Goal: Task Accomplishment & Management: Manage account settings

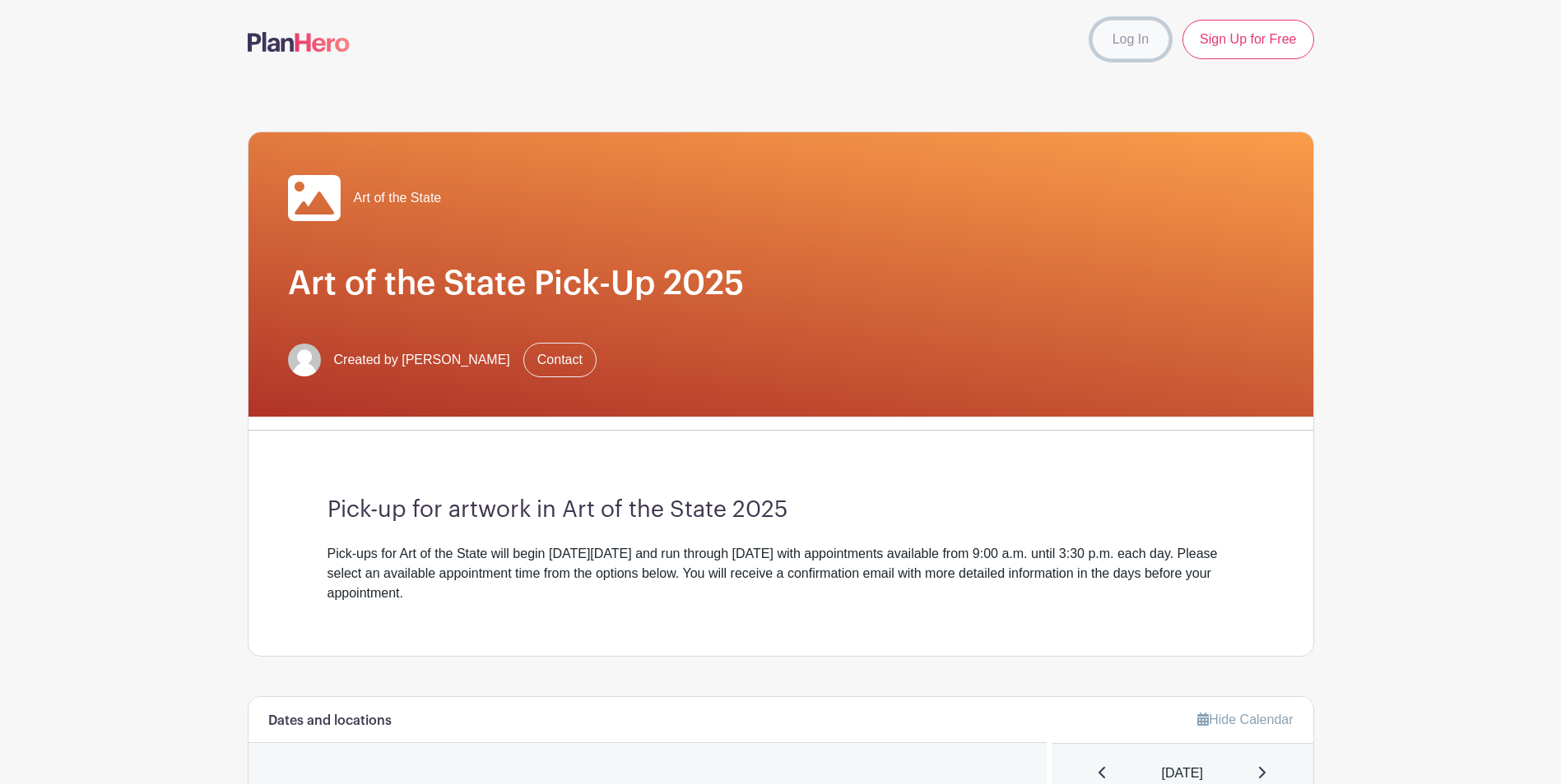
click at [1150, 34] on link "Log In" at bounding box center [1130, 39] width 77 height 39
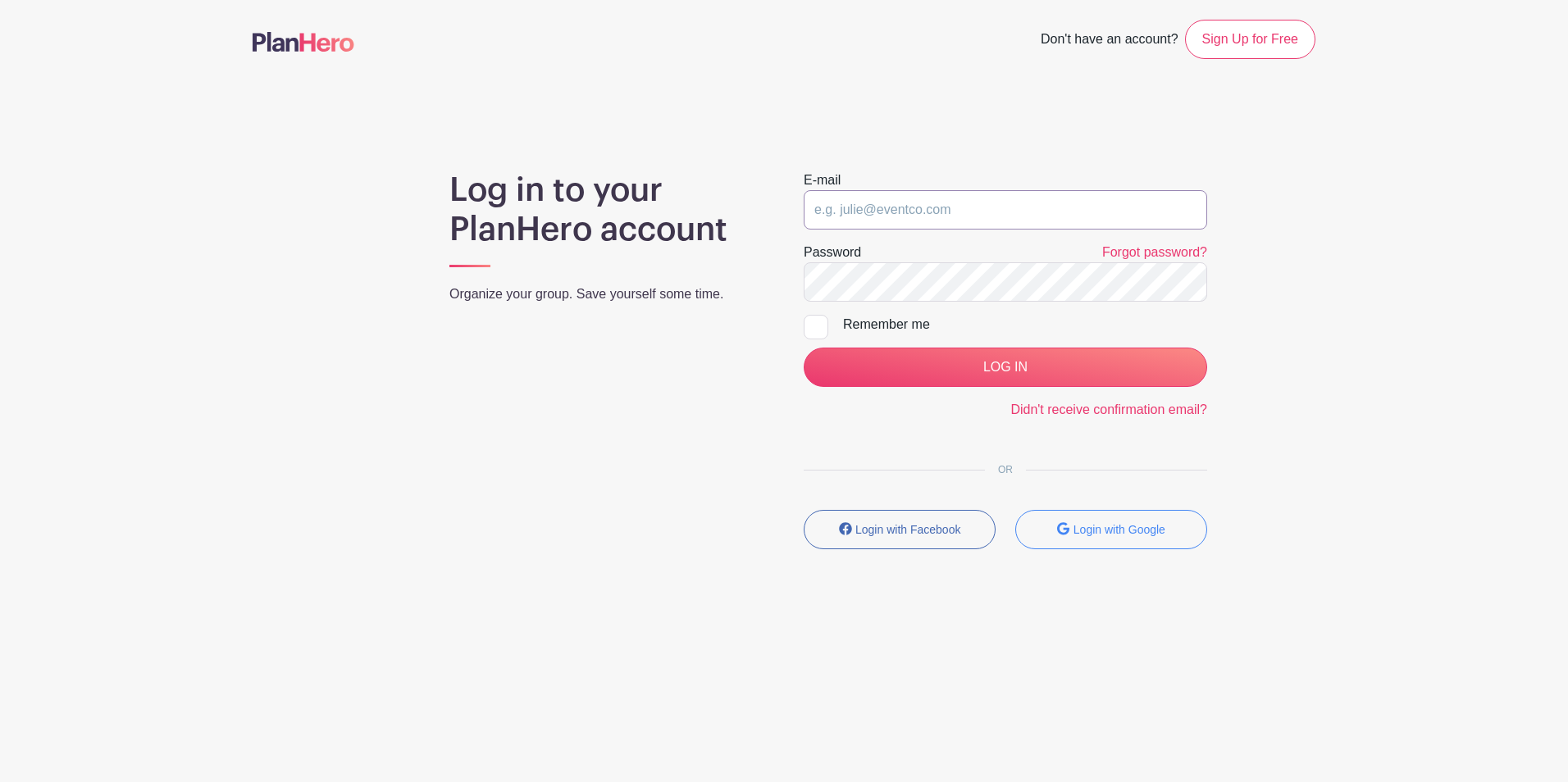
click at [862, 196] on input "email" at bounding box center [1005, 209] width 403 height 39
type input "[EMAIL_ADDRESS][DOMAIN_NAME]"
click at [923, 305] on form "E-mail [EMAIL_ADDRESS][DOMAIN_NAME] Password Forgot password? Remember me LOG I…" at bounding box center [1005, 295] width 403 height 249
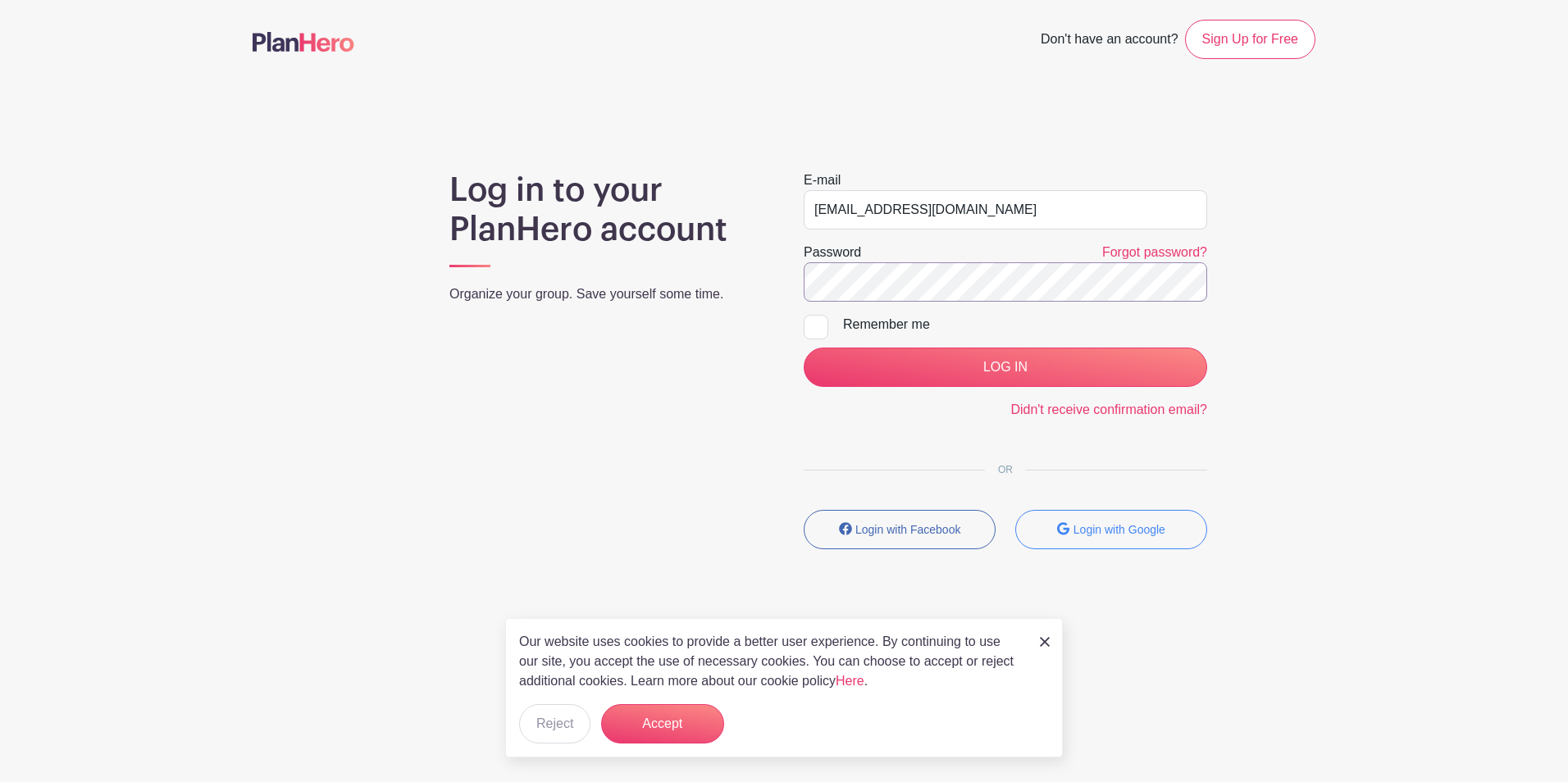
click at [803, 348] on input "LOG IN" at bounding box center [1005, 367] width 403 height 39
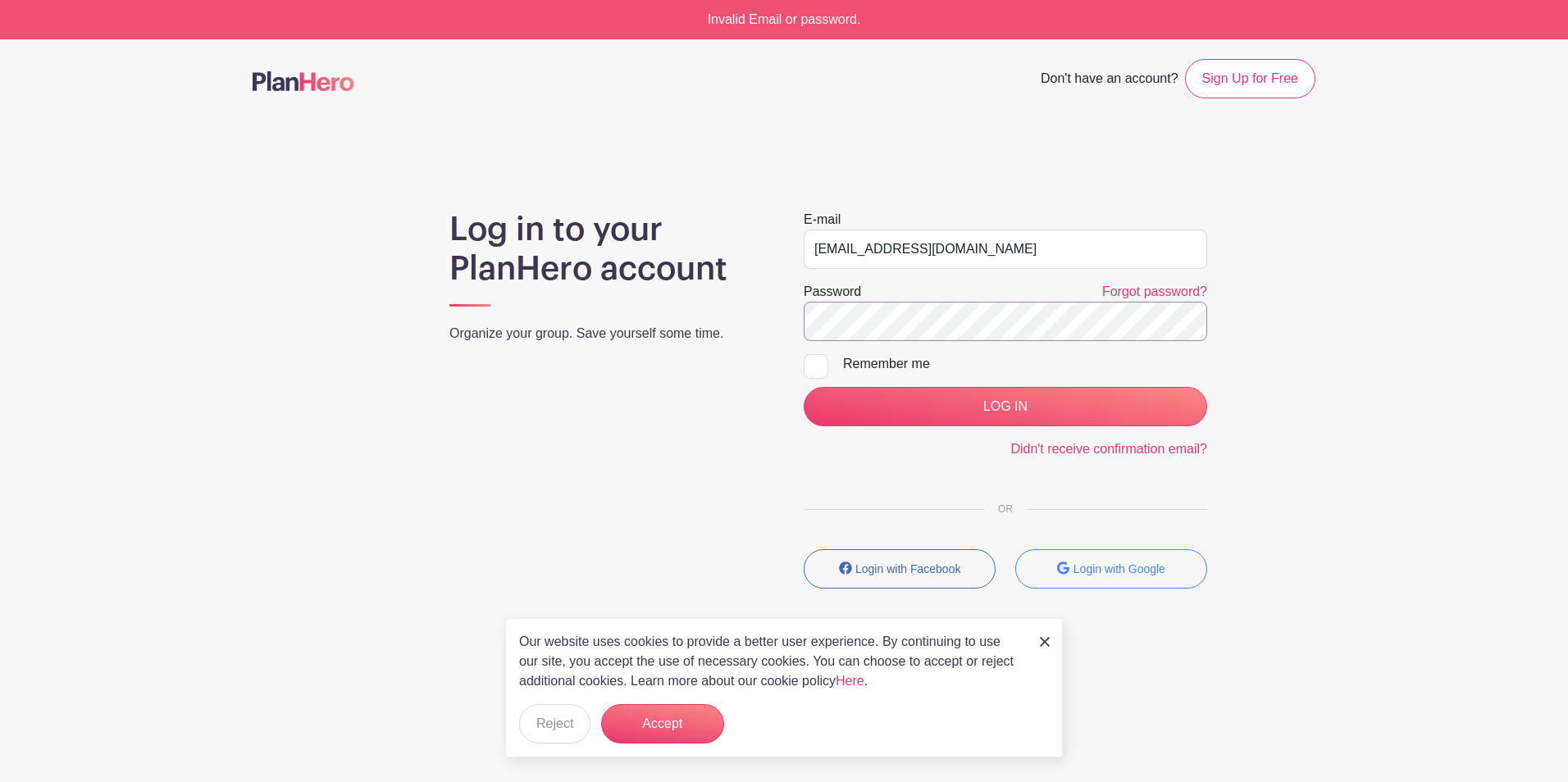
click at [803, 388] on input "LOG IN" at bounding box center [1005, 407] width 403 height 39
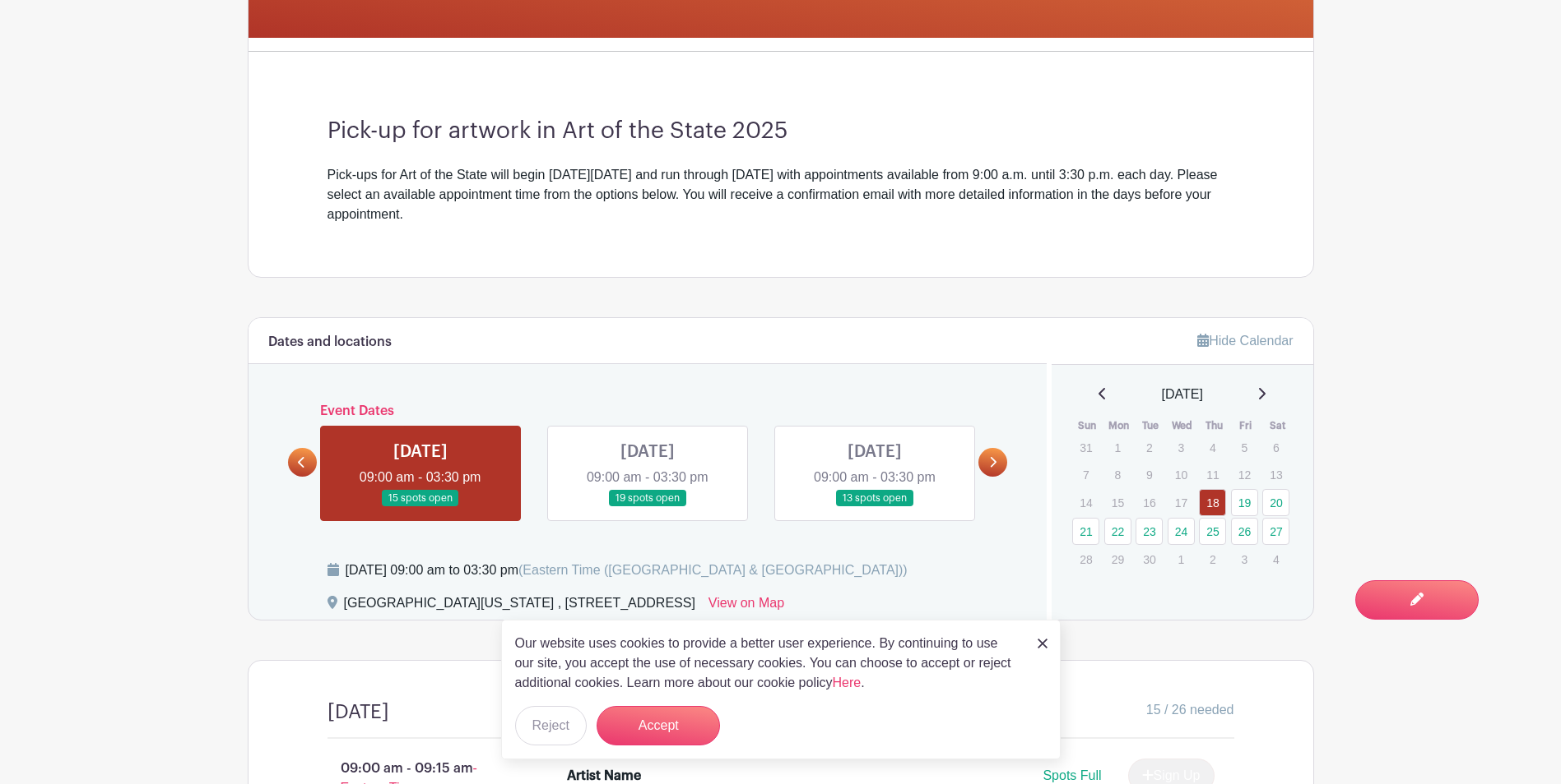
scroll to position [493, 0]
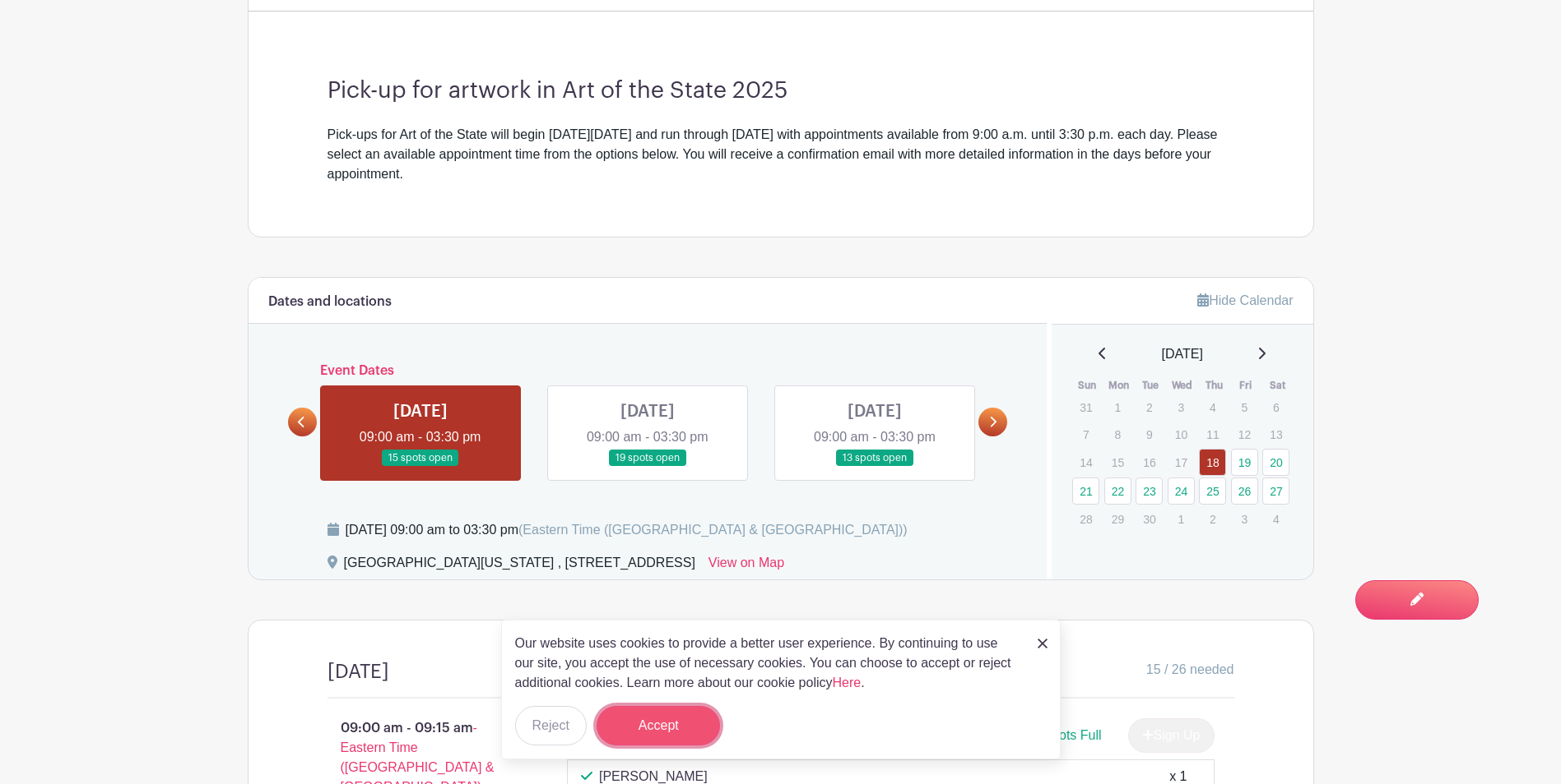
click at [690, 723] on button "Accept" at bounding box center [658, 725] width 123 height 39
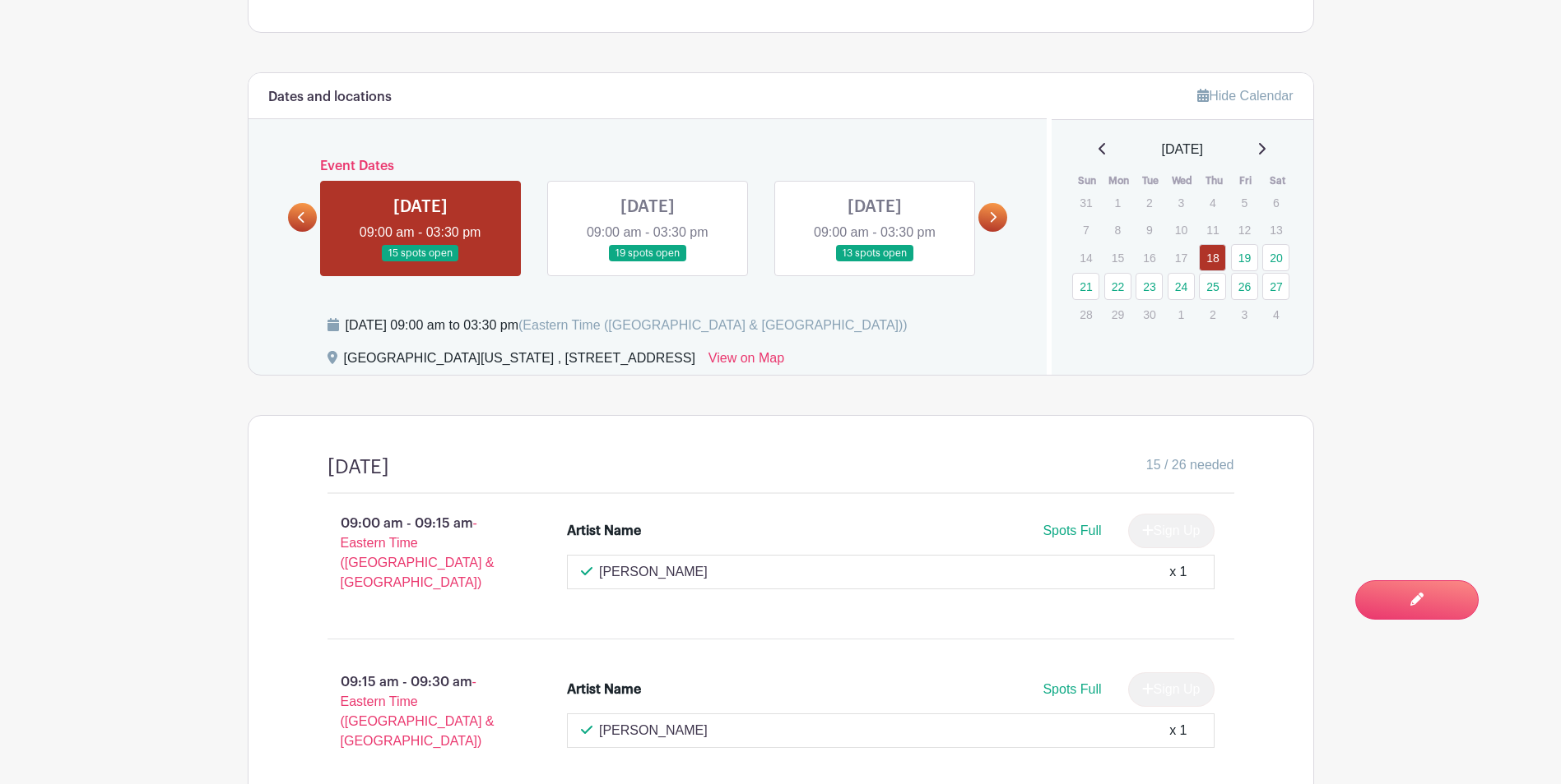
scroll to position [658, 0]
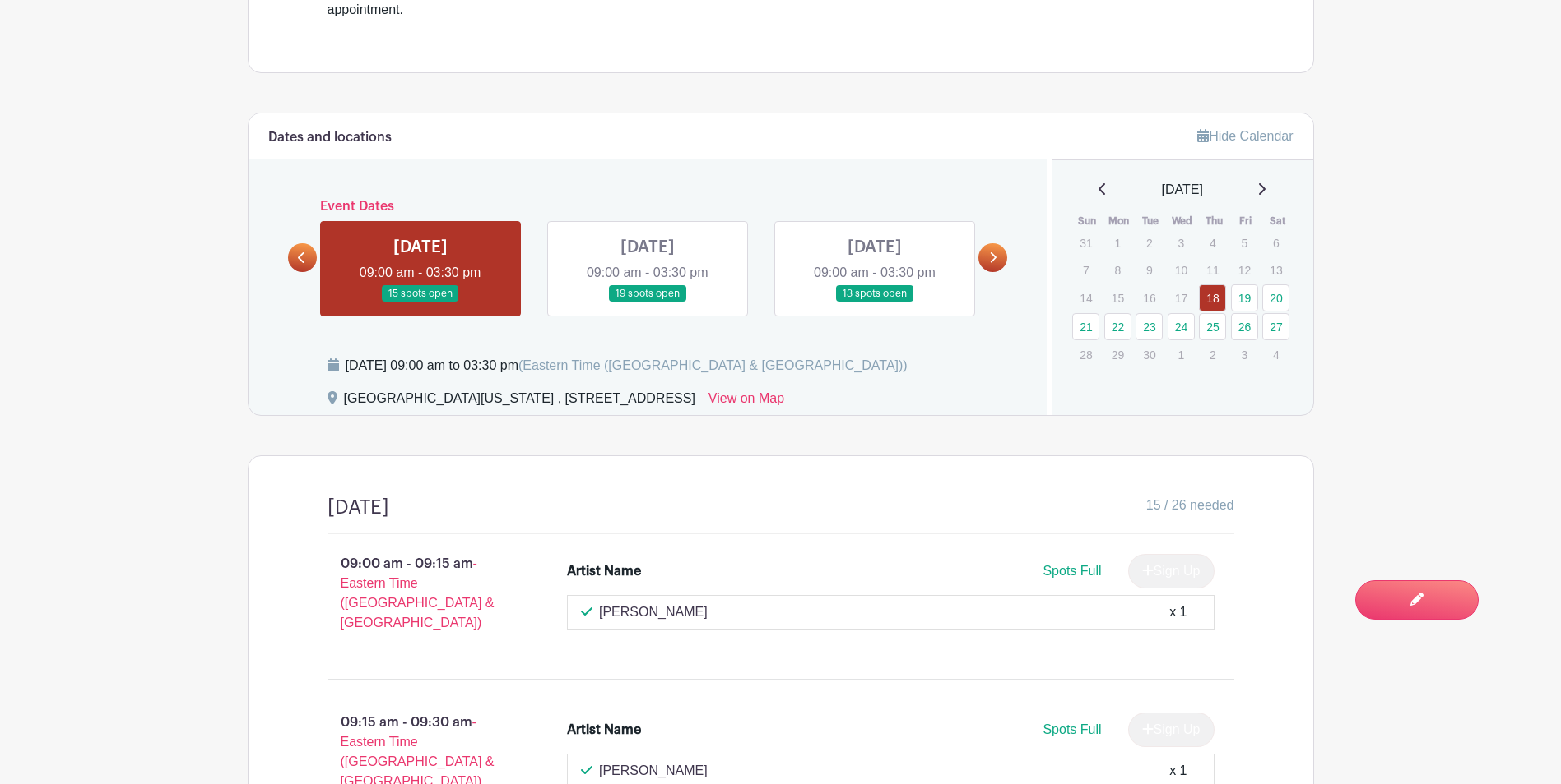
click at [1004, 260] on link at bounding box center [991, 257] width 28 height 28
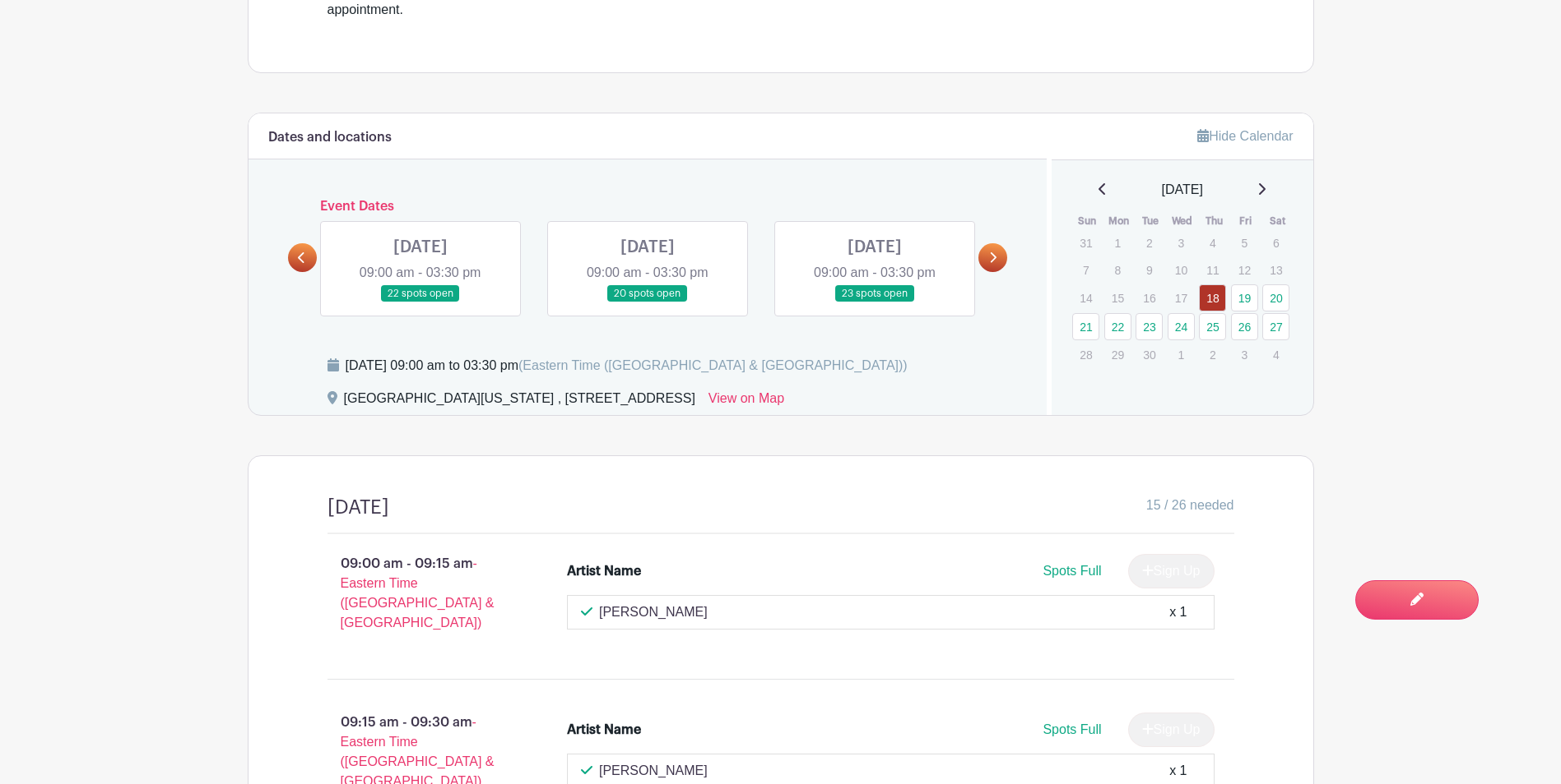
click at [999, 258] on link at bounding box center [991, 257] width 28 height 28
click at [1000, 260] on link at bounding box center [991, 257] width 28 height 28
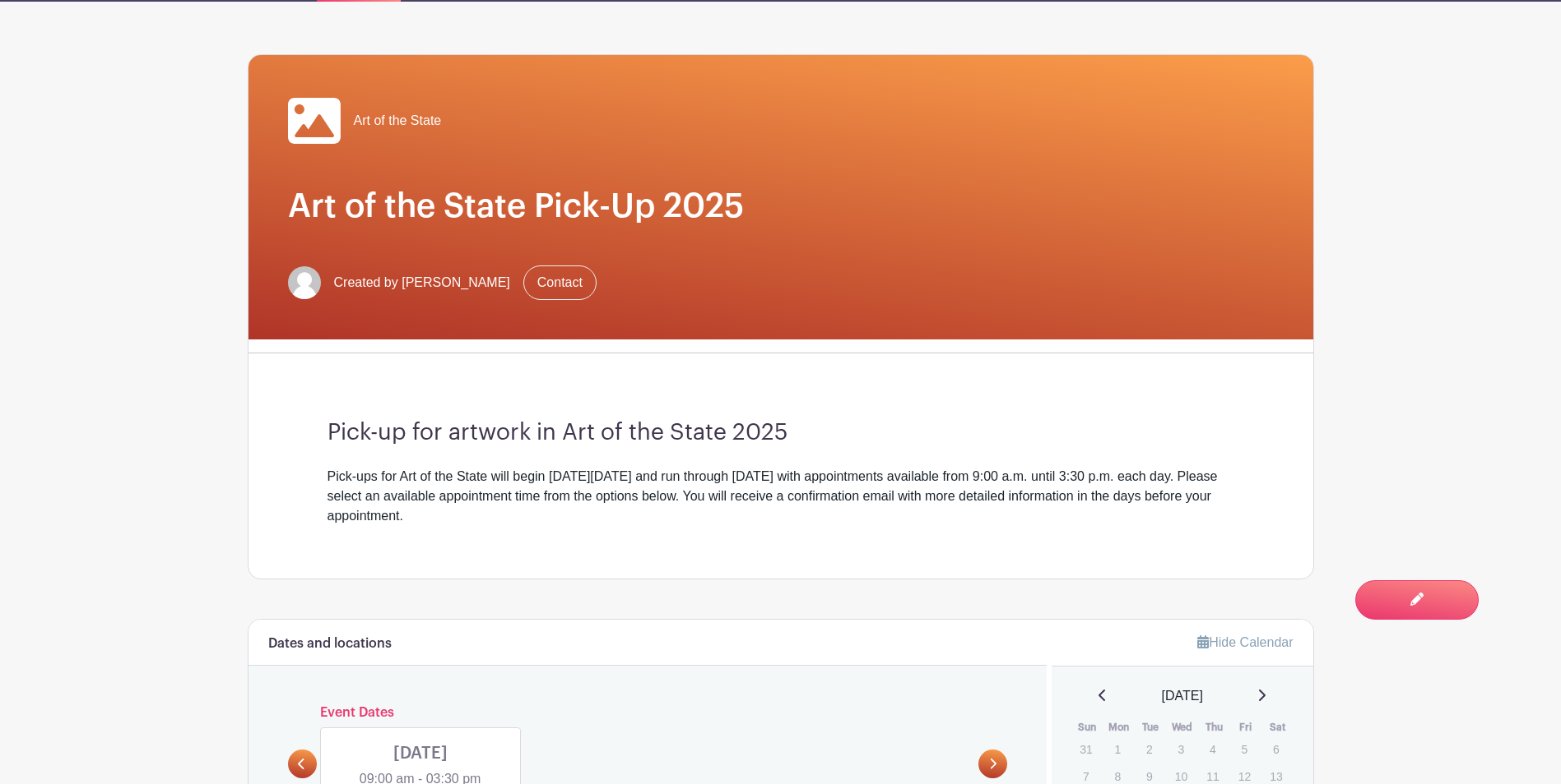
scroll to position [0, 0]
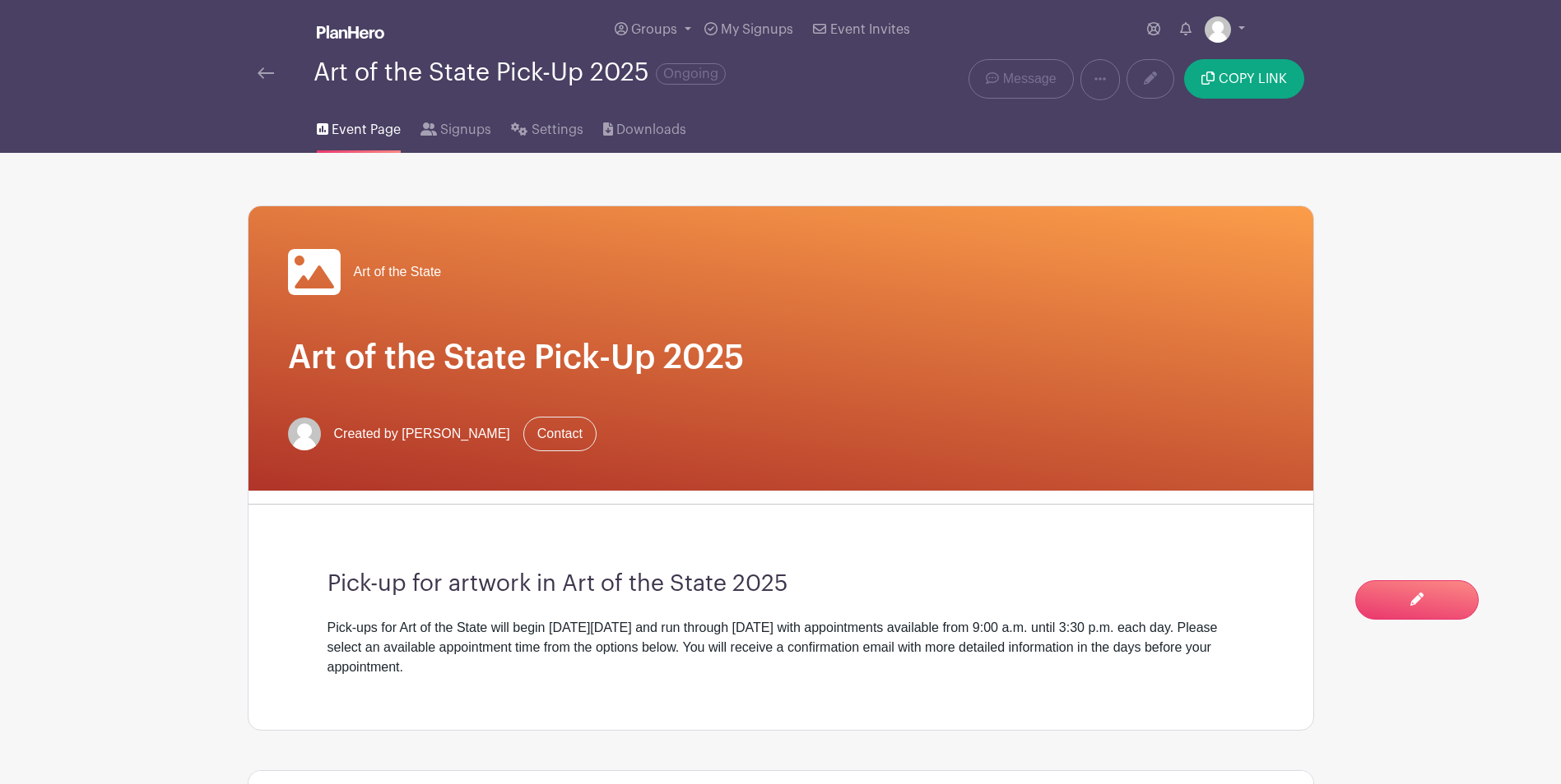
click at [269, 73] on img at bounding box center [266, 73] width 17 height 12
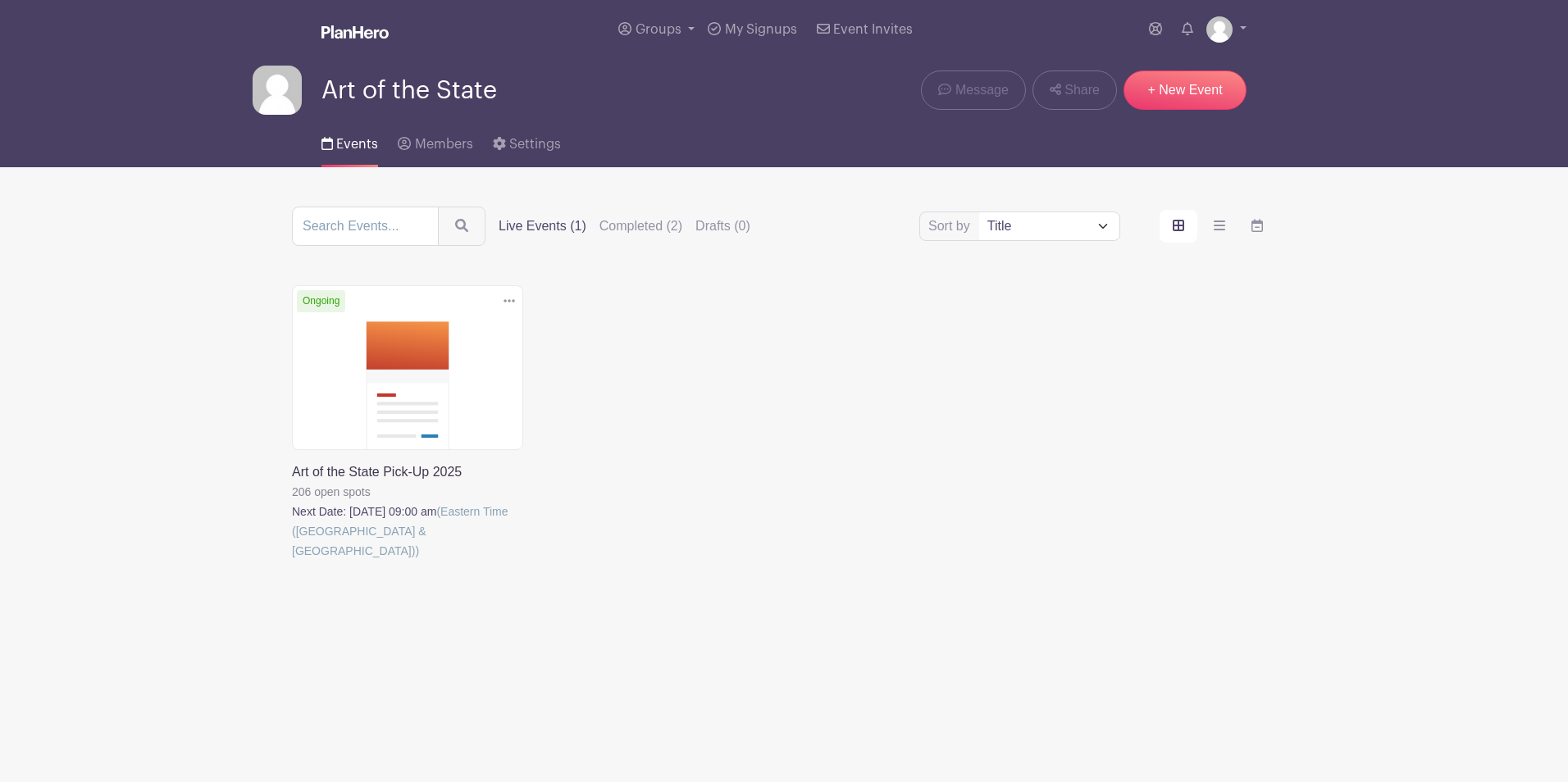
click at [292, 561] on link at bounding box center [292, 561] width 0 height 0
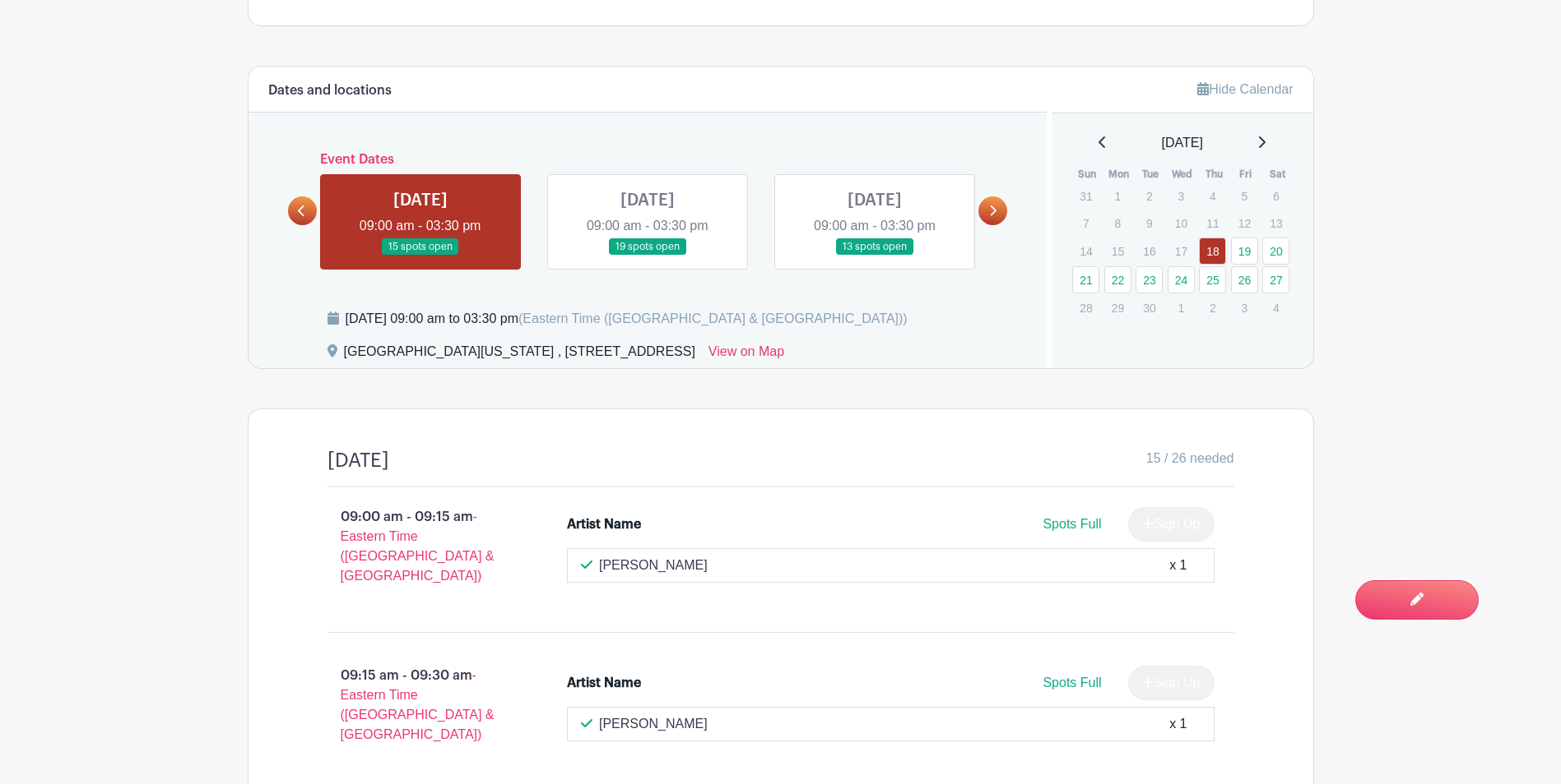
scroll to position [434, 0]
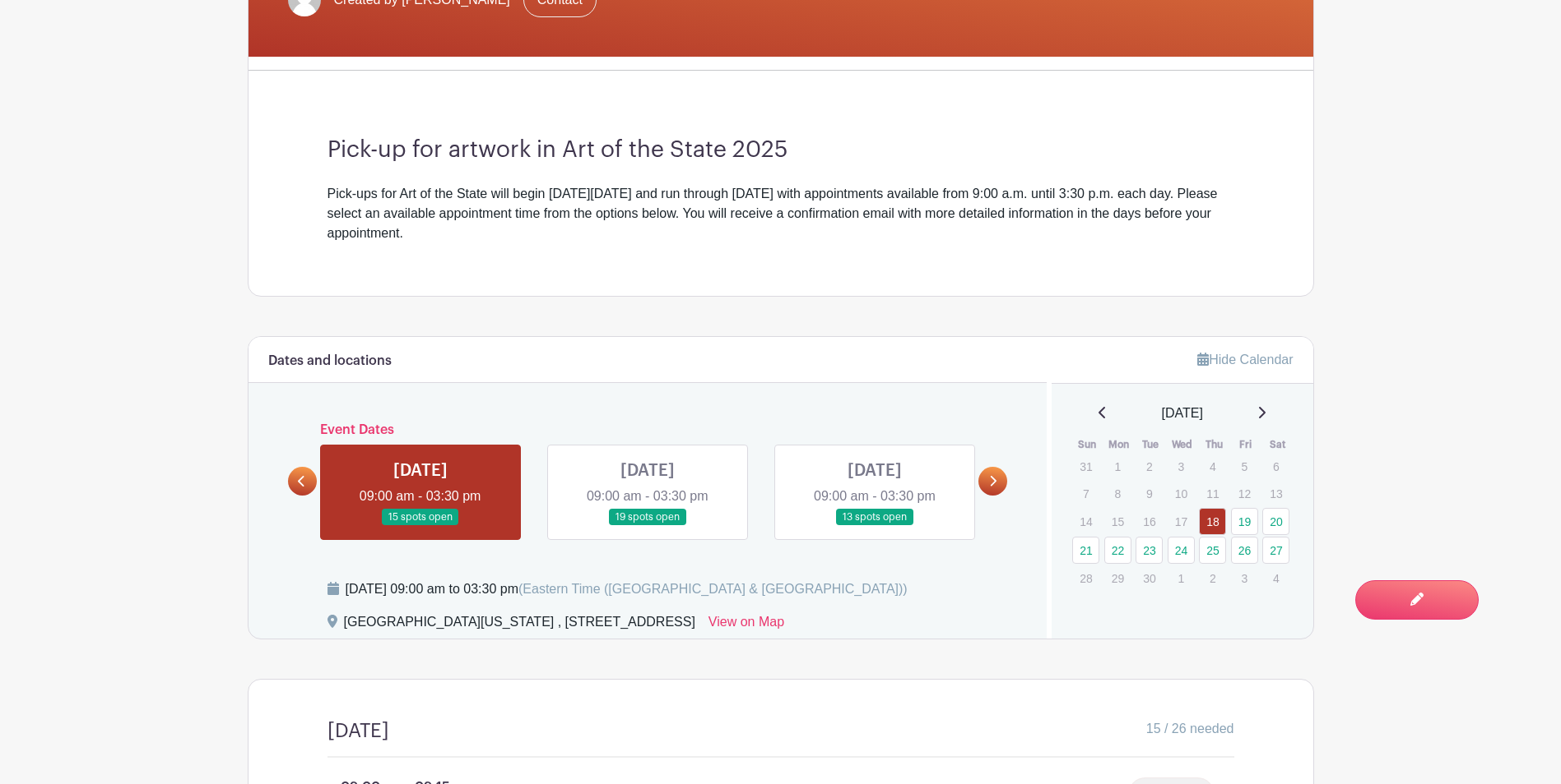
click at [648, 526] on link at bounding box center [648, 526] width 0 height 0
